Goal: Task Accomplishment & Management: Manage account settings

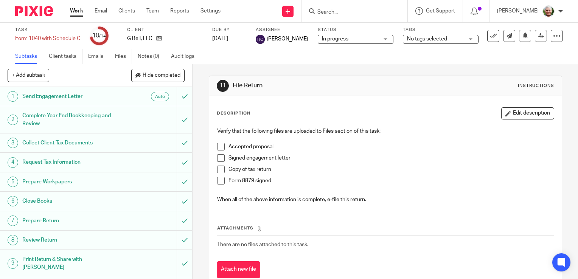
scroll to position [92, 0]
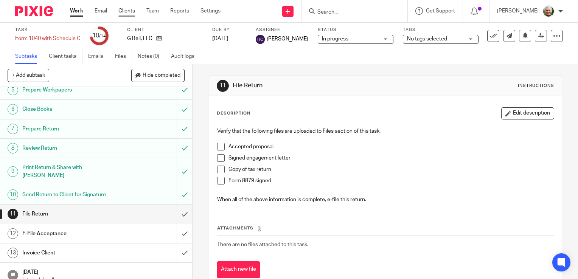
click at [127, 12] on link "Clients" at bounding box center [126, 11] width 17 height 8
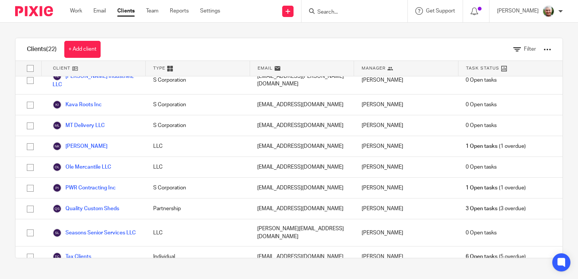
scroll to position [303, 0]
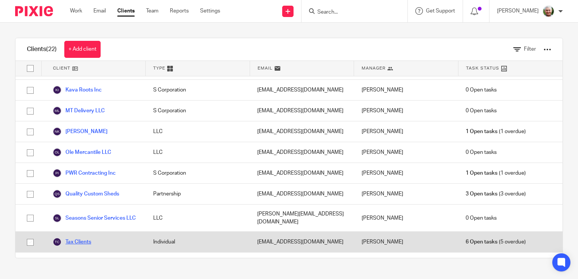
click at [78, 238] on link "Tax Clients" at bounding box center [72, 242] width 39 height 9
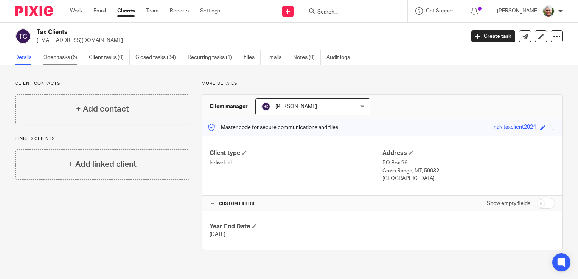
click at [63, 58] on link "Open tasks (6)" at bounding box center [63, 57] width 40 height 15
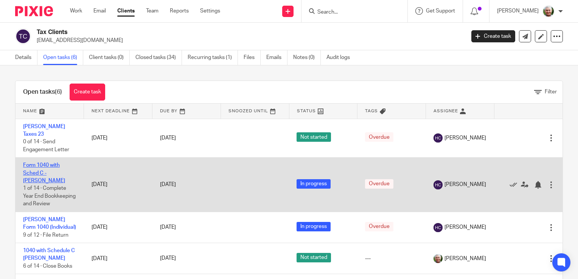
click at [41, 167] on link "Form 1040 with Sched C - Dan Morrell" at bounding box center [44, 173] width 42 height 21
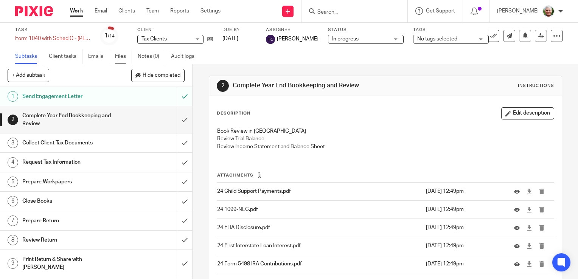
click at [124, 55] on link "Files" at bounding box center [123, 56] width 17 height 15
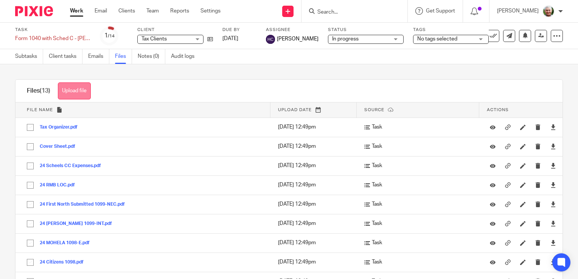
click at [82, 92] on button "Upload file" at bounding box center [74, 90] width 33 height 17
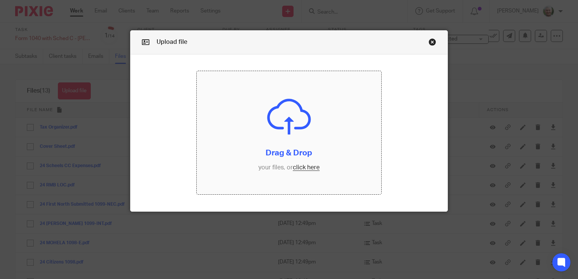
click at [297, 168] on input "file" at bounding box center [289, 132] width 184 height 123
